Goal: Register for event/course

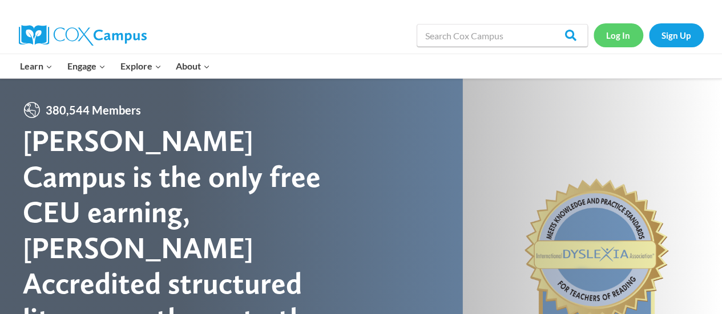
click at [616, 39] on link "Log In" at bounding box center [619, 34] width 50 height 23
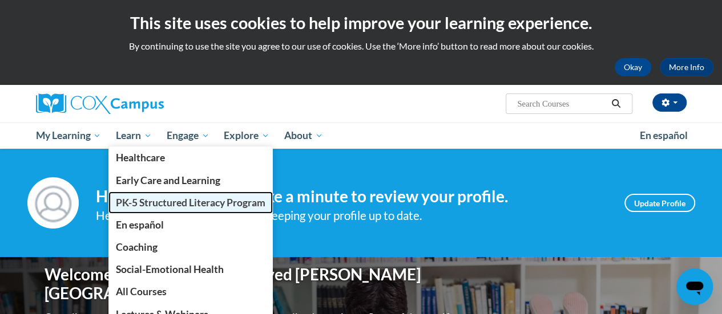
click at [132, 201] on span "PK-5 Structured Literacy Program" at bounding box center [191, 203] width 150 height 12
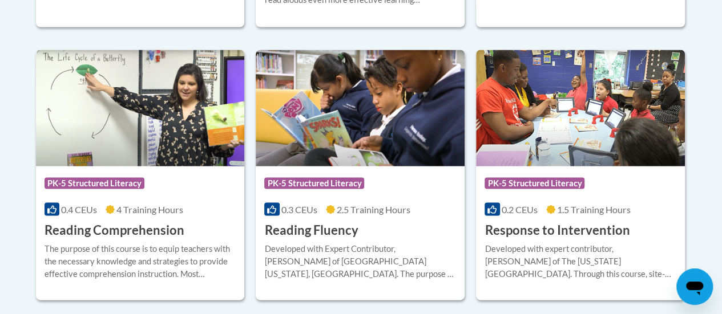
scroll to position [1076, 0]
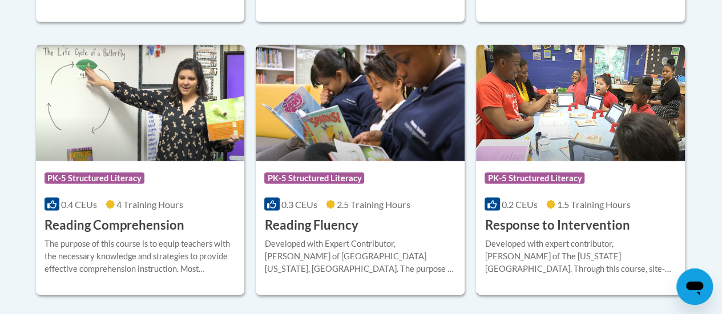
click at [596, 130] on img at bounding box center [580, 103] width 209 height 116
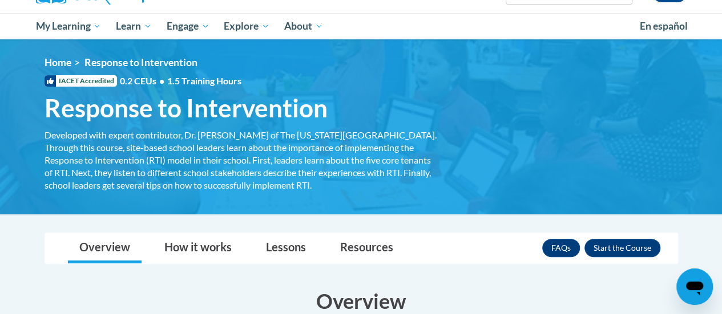
scroll to position [114, 0]
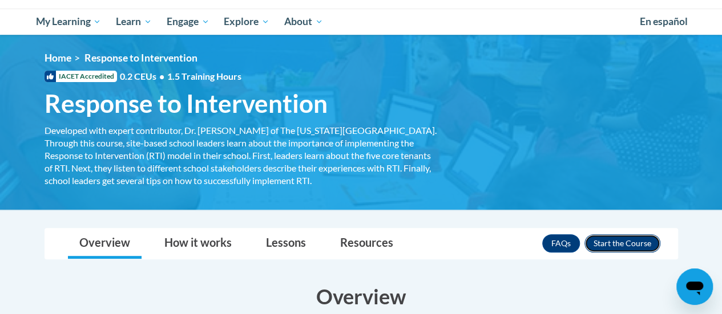
click at [642, 239] on button "Enroll" at bounding box center [622, 244] width 76 height 18
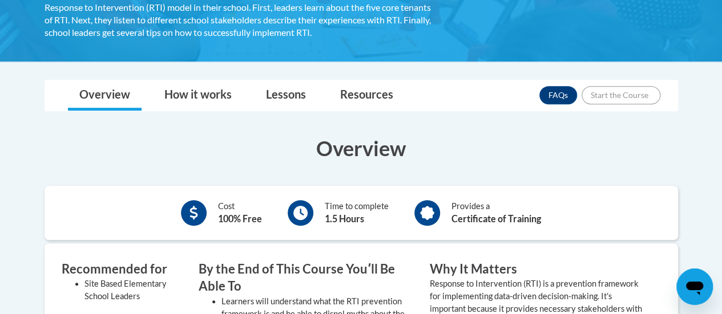
scroll to position [393, 0]
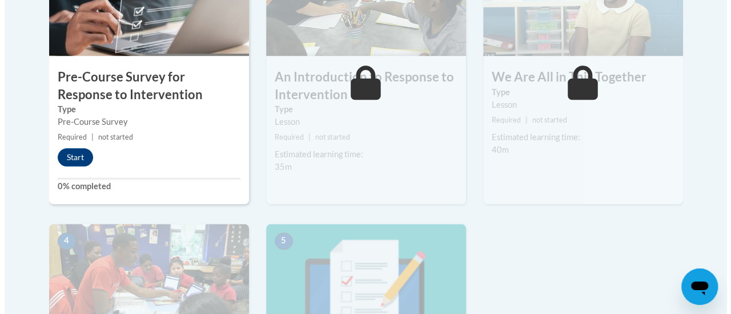
scroll to position [440, 0]
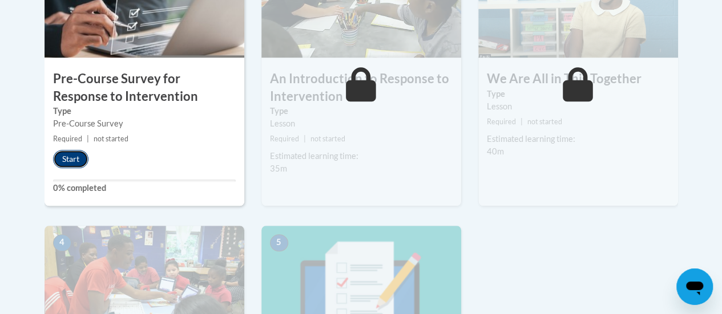
click at [71, 156] on button "Start" at bounding box center [70, 159] width 35 height 18
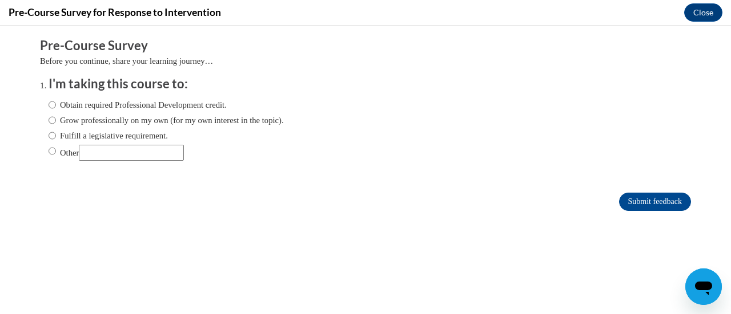
scroll to position [0, 0]
click at [59, 106] on label "Obtain required Professional Development credit." at bounding box center [138, 105] width 178 height 13
click at [56, 106] on input "Obtain required Professional Development credit." at bounding box center [52, 105] width 7 height 13
radio input "true"
click at [651, 205] on input "Submit feedback" at bounding box center [655, 202] width 72 height 18
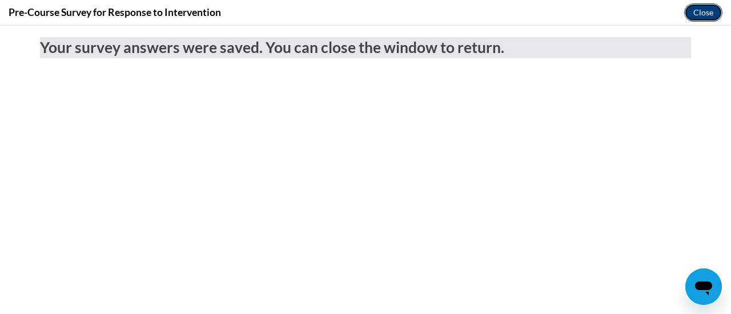
click at [705, 10] on button "Close" at bounding box center [703, 12] width 38 height 18
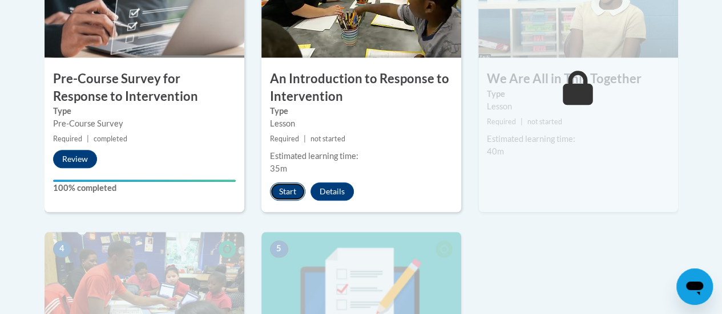
click at [291, 187] on button "Start" at bounding box center [287, 192] width 35 height 18
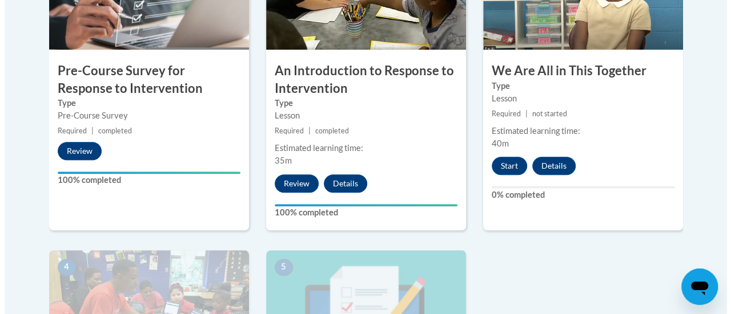
scroll to position [446, 0]
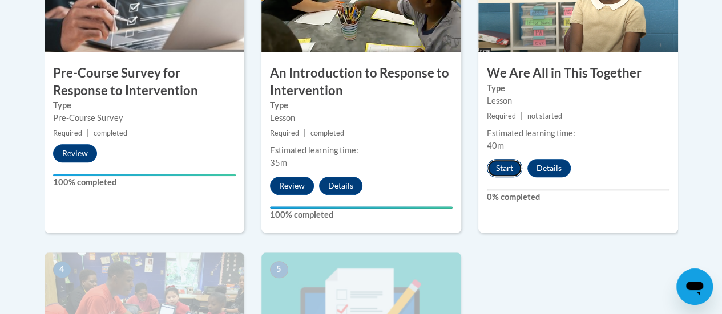
click at [514, 164] on button "Start" at bounding box center [504, 168] width 35 height 18
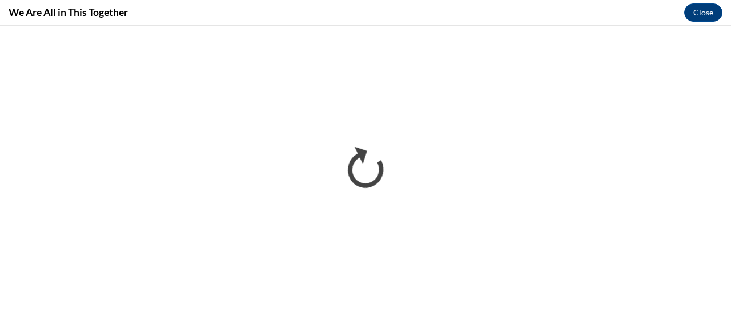
scroll to position [0, 0]
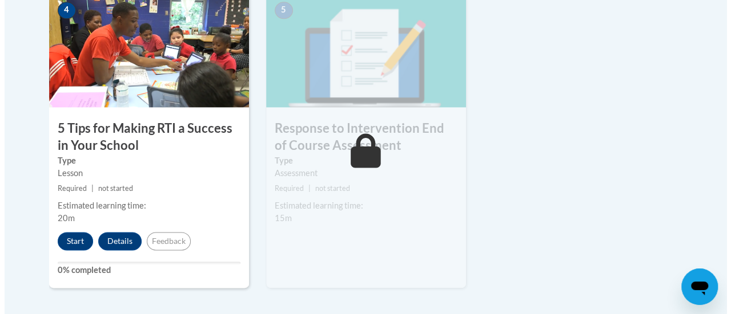
scroll to position [706, 0]
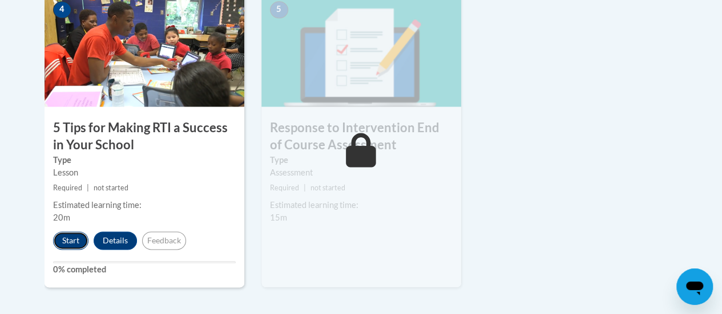
click at [84, 240] on button "Start" at bounding box center [70, 241] width 35 height 18
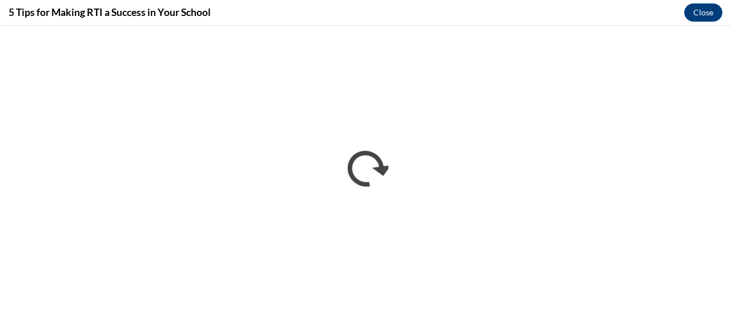
scroll to position [0, 0]
